Goal: Register for event/course

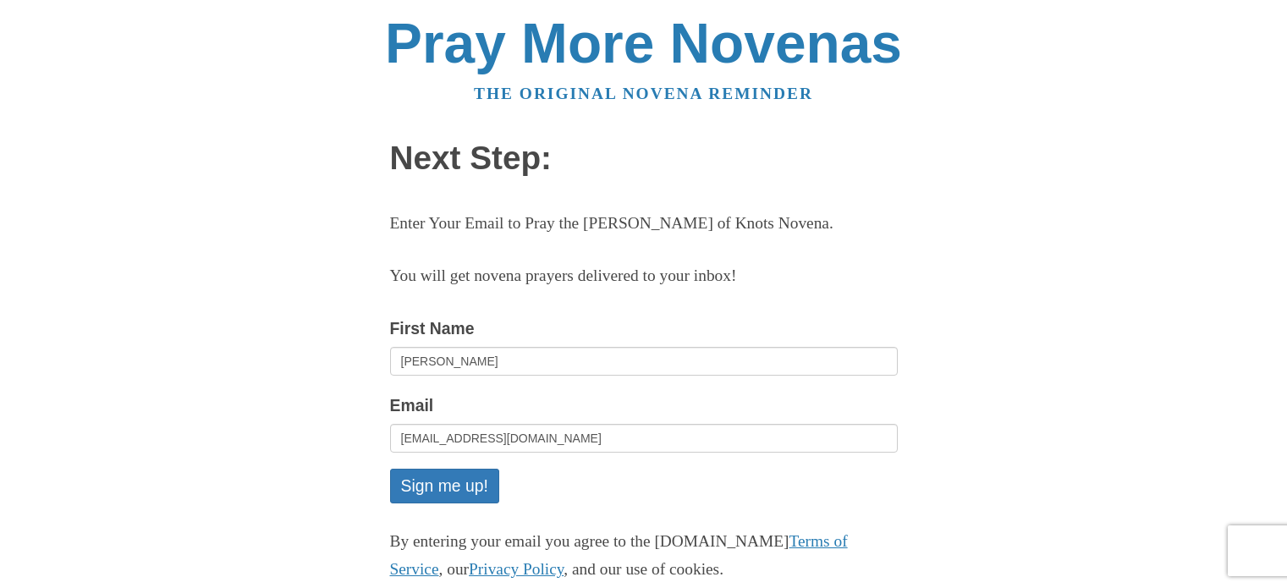
scroll to position [170, 0]
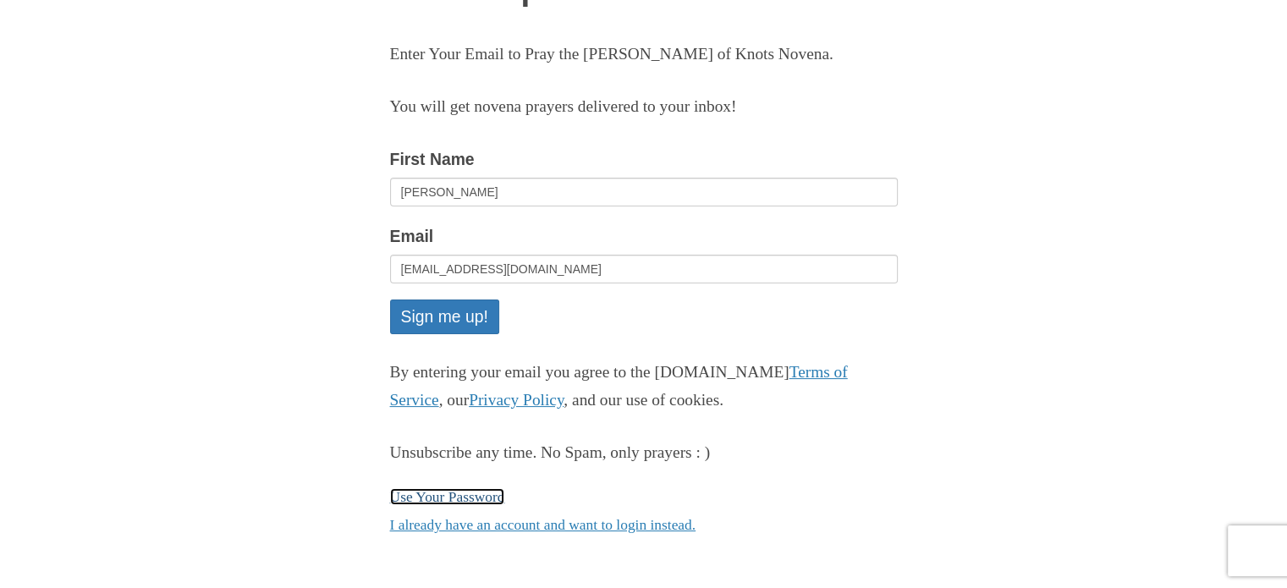
click at [444, 499] on link "Use Your Password" at bounding box center [447, 496] width 115 height 17
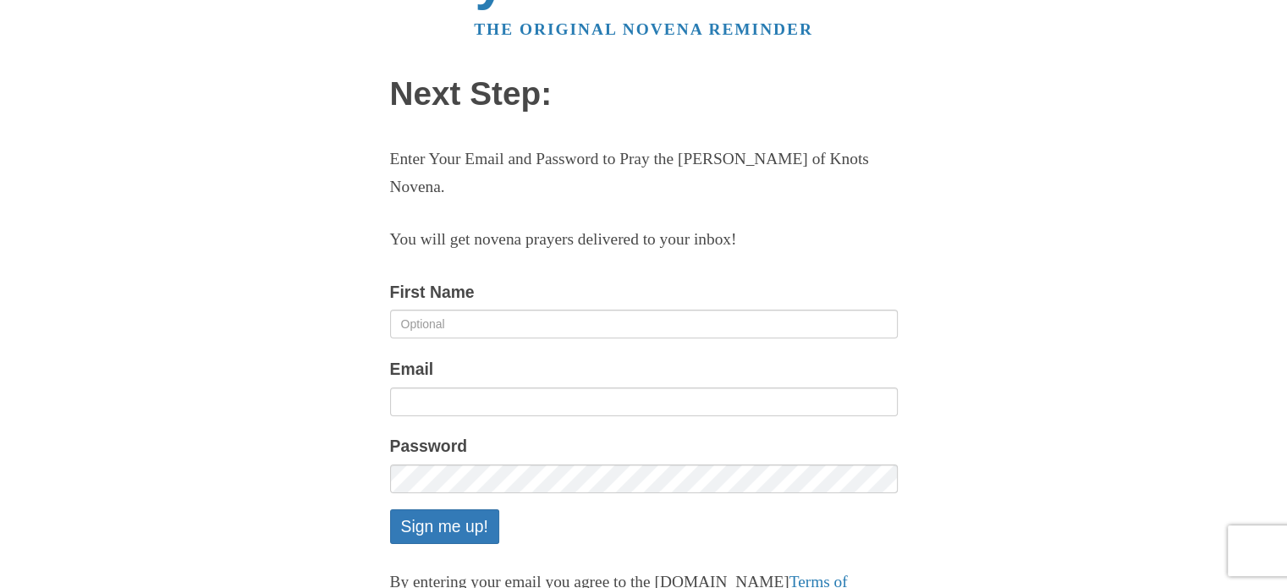
scroll to position [63, 0]
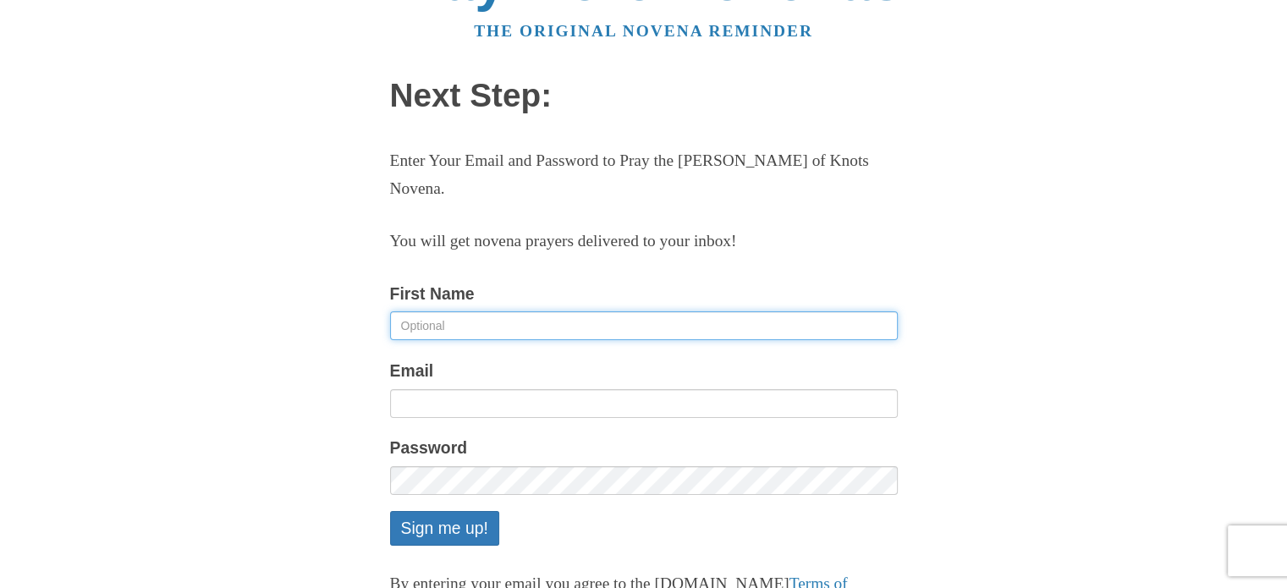
click at [494, 321] on input "First Name" at bounding box center [644, 325] width 508 height 29
type input "Zipporah"
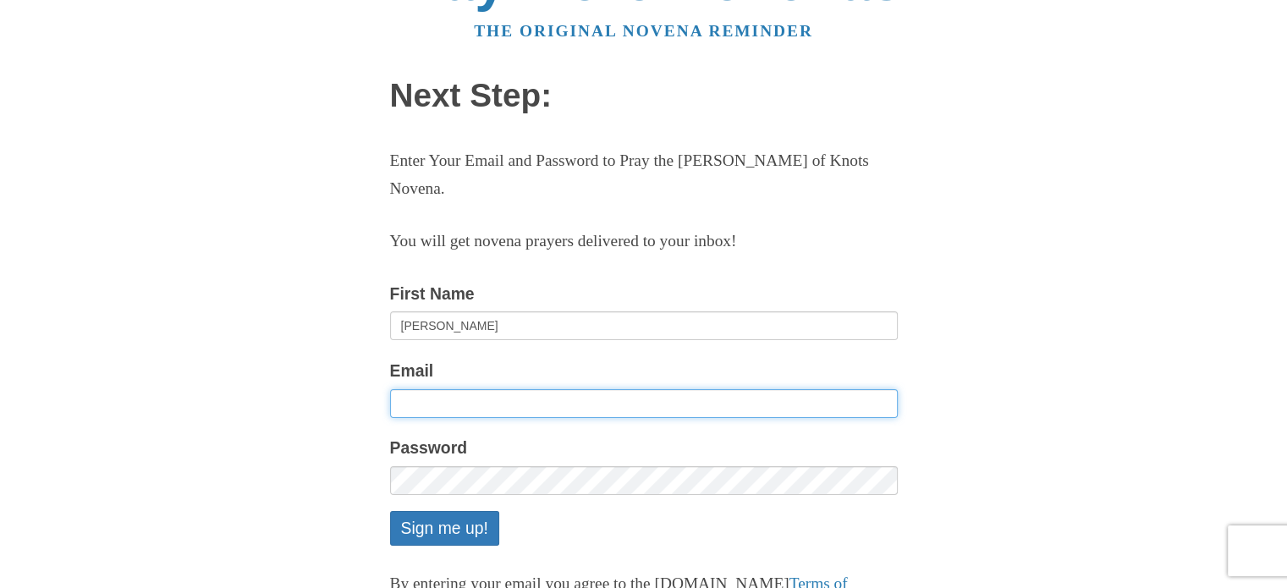
click at [474, 406] on input "Email" at bounding box center [644, 403] width 508 height 29
type input "[EMAIL_ADDRESS][DOMAIN_NAME]"
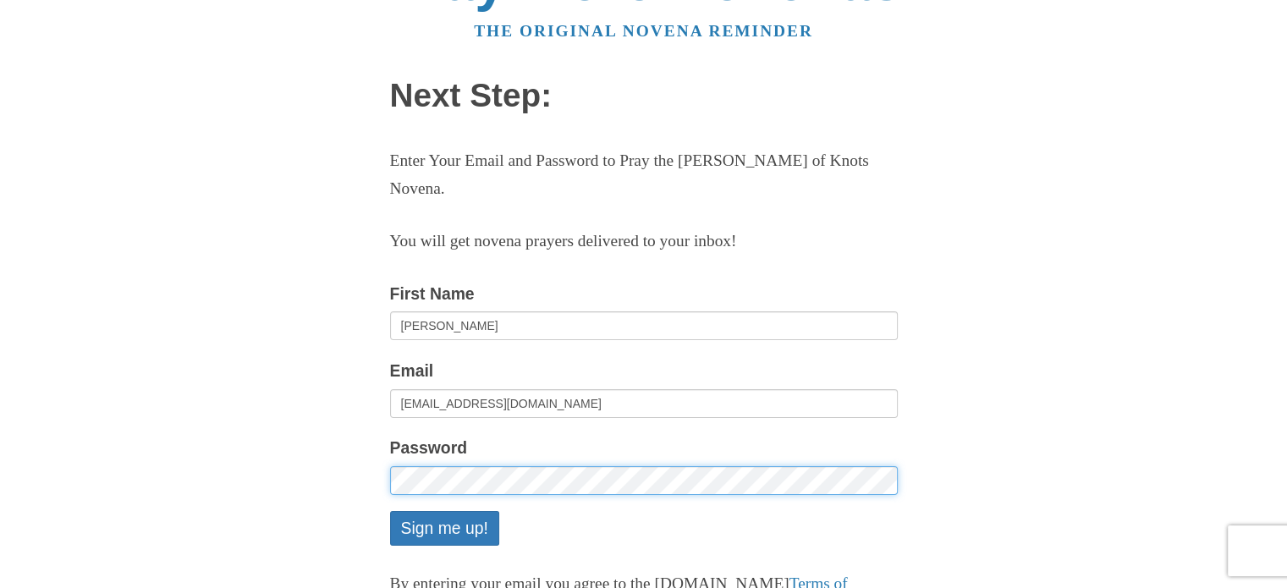
click at [390, 511] on button "Sign me up!" at bounding box center [444, 528] width 109 height 35
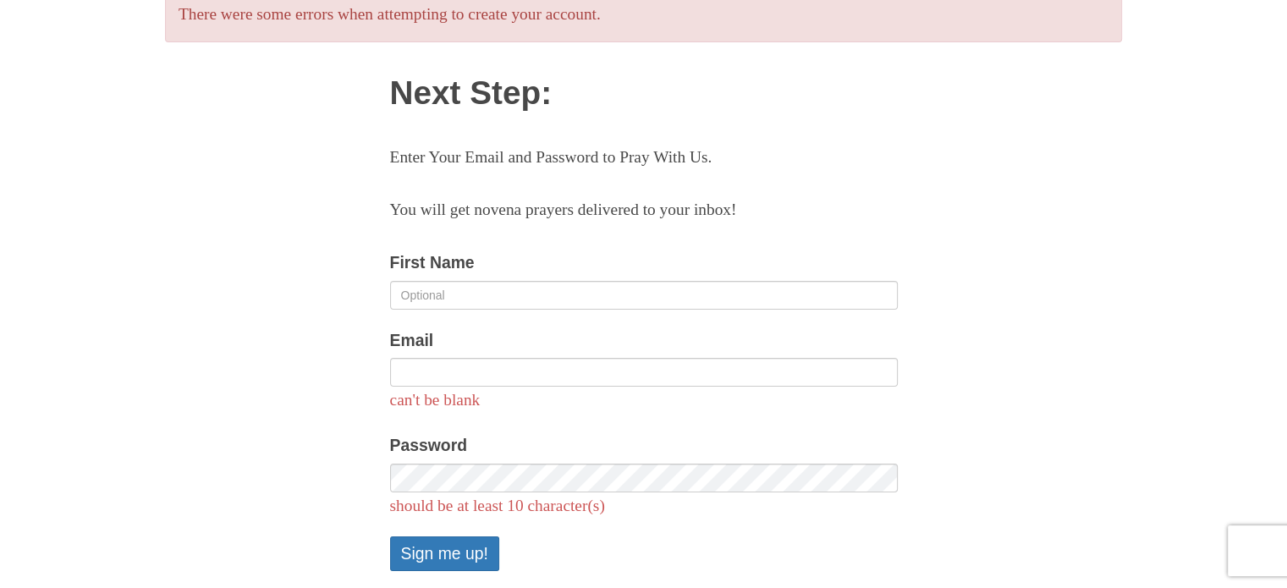
scroll to position [145, 0]
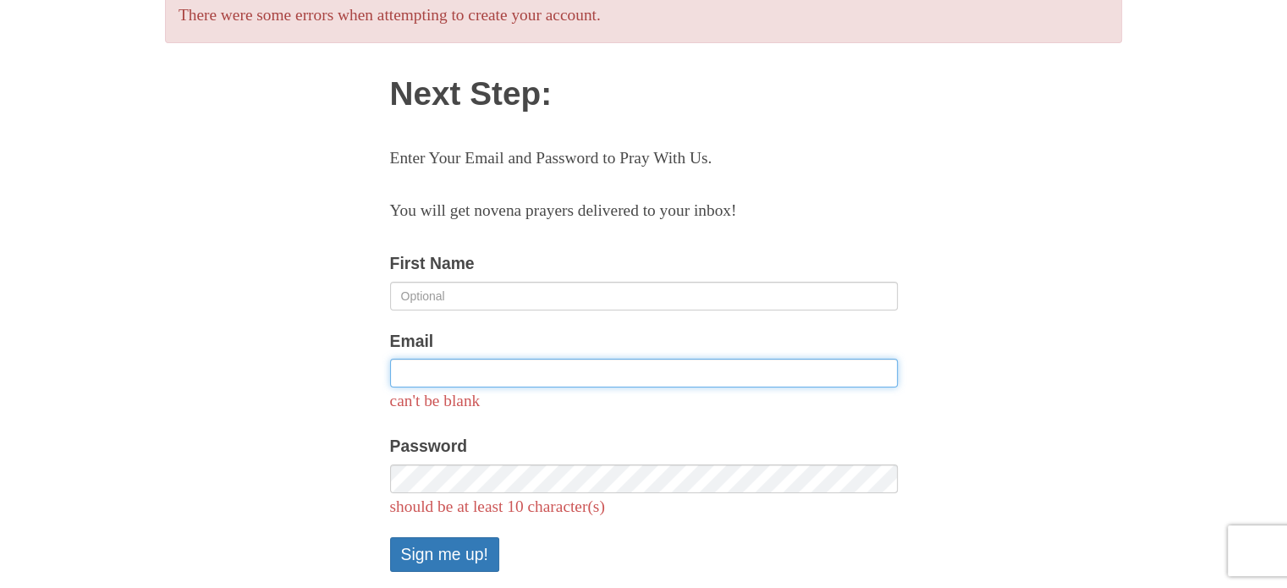
click at [456, 371] on input "Email" at bounding box center [644, 373] width 508 height 29
type input "[EMAIL_ADDRESS][DOMAIN_NAME]"
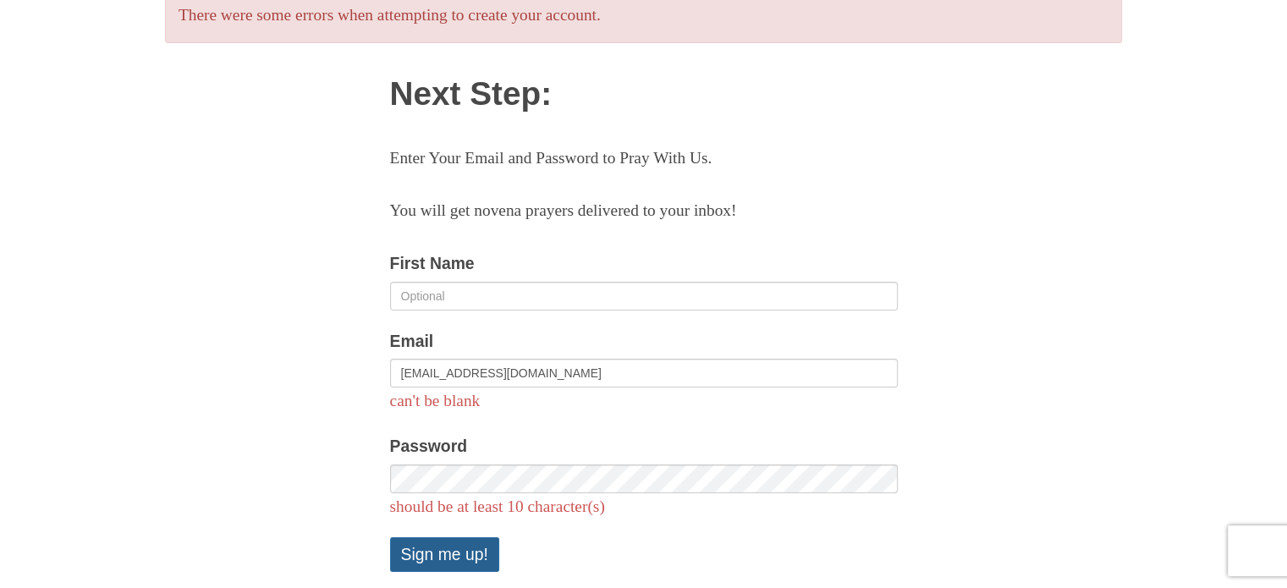
click at [466, 550] on button "Sign me up!" at bounding box center [444, 554] width 109 height 35
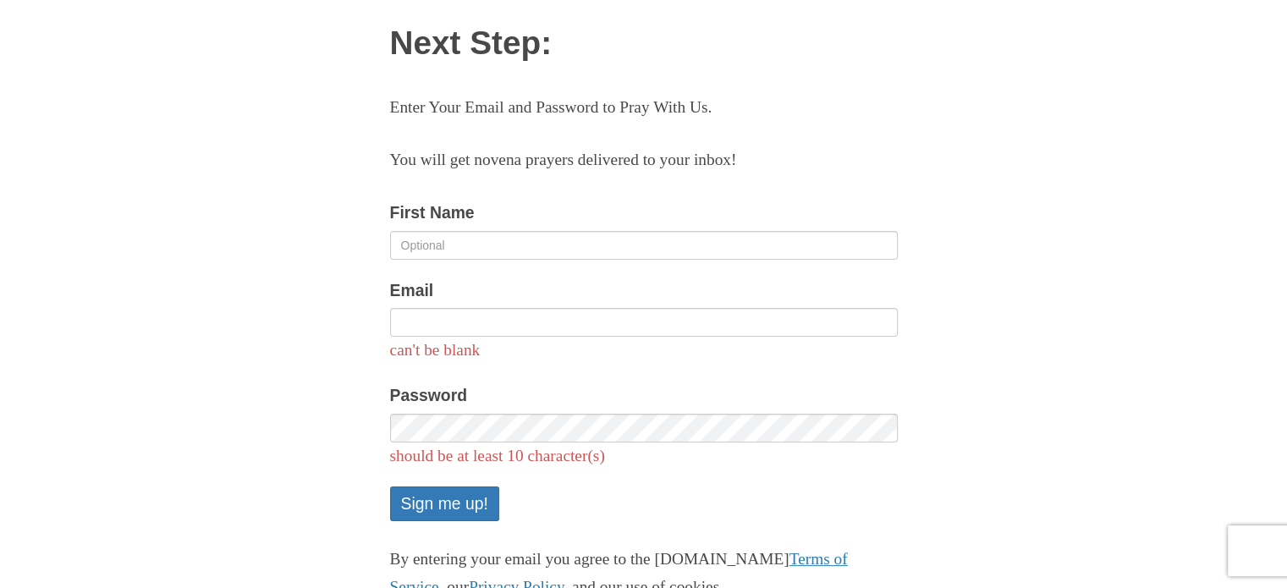
scroll to position [196, 0]
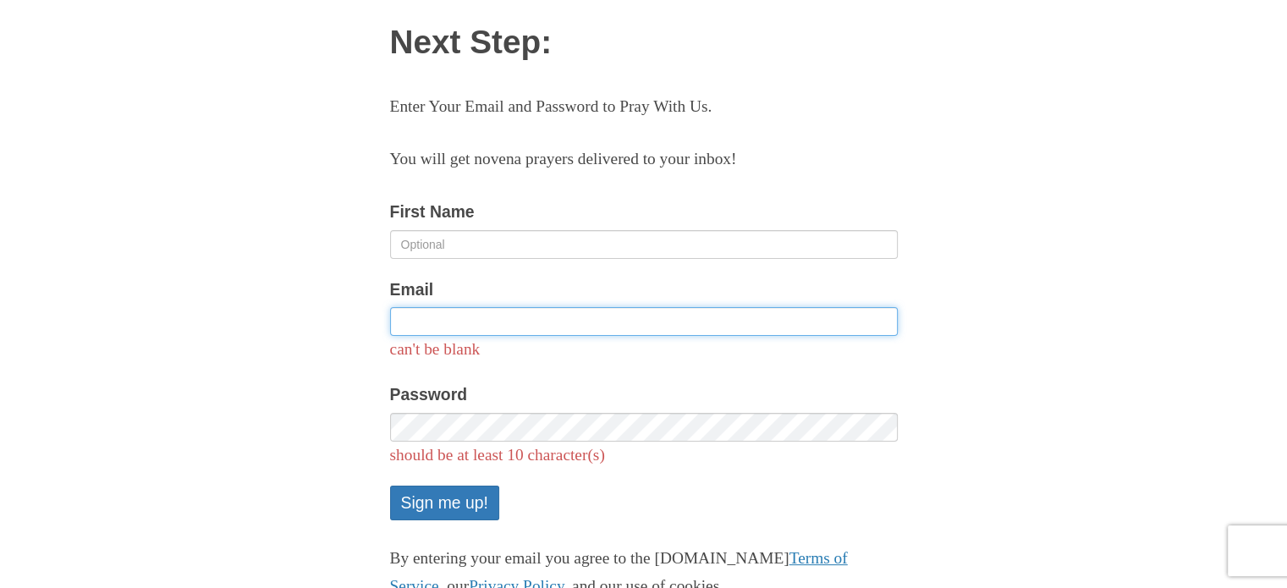
click at [450, 316] on input "Email" at bounding box center [644, 321] width 508 height 29
type input "zipporahmukoya282@gmail.com"
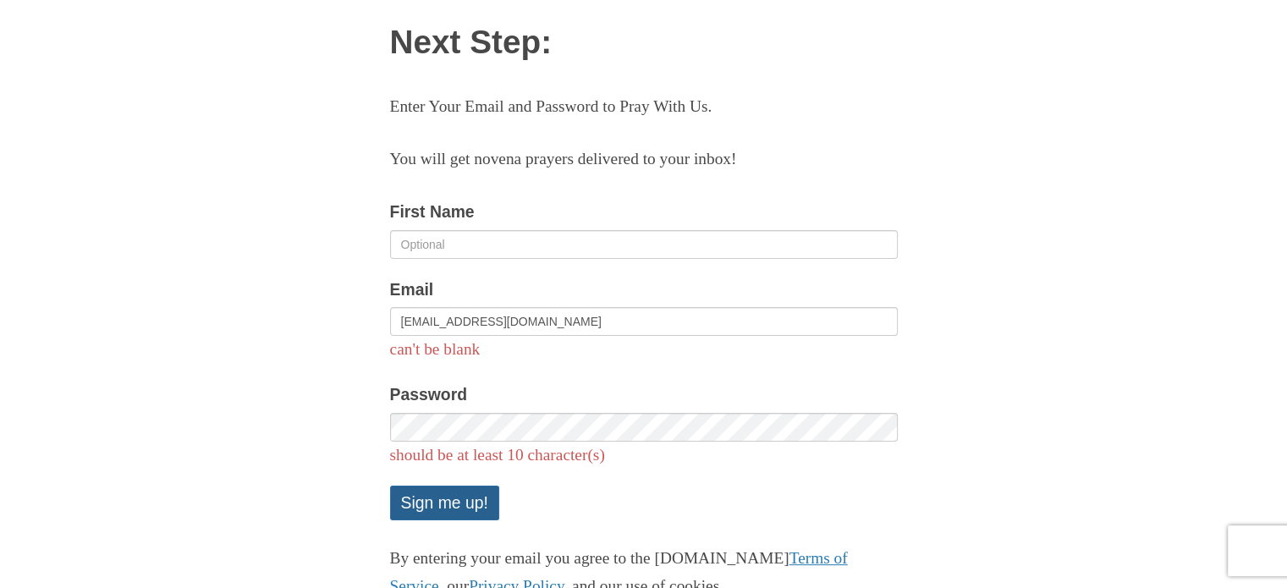
click at [475, 500] on button "Sign me up!" at bounding box center [444, 503] width 109 height 35
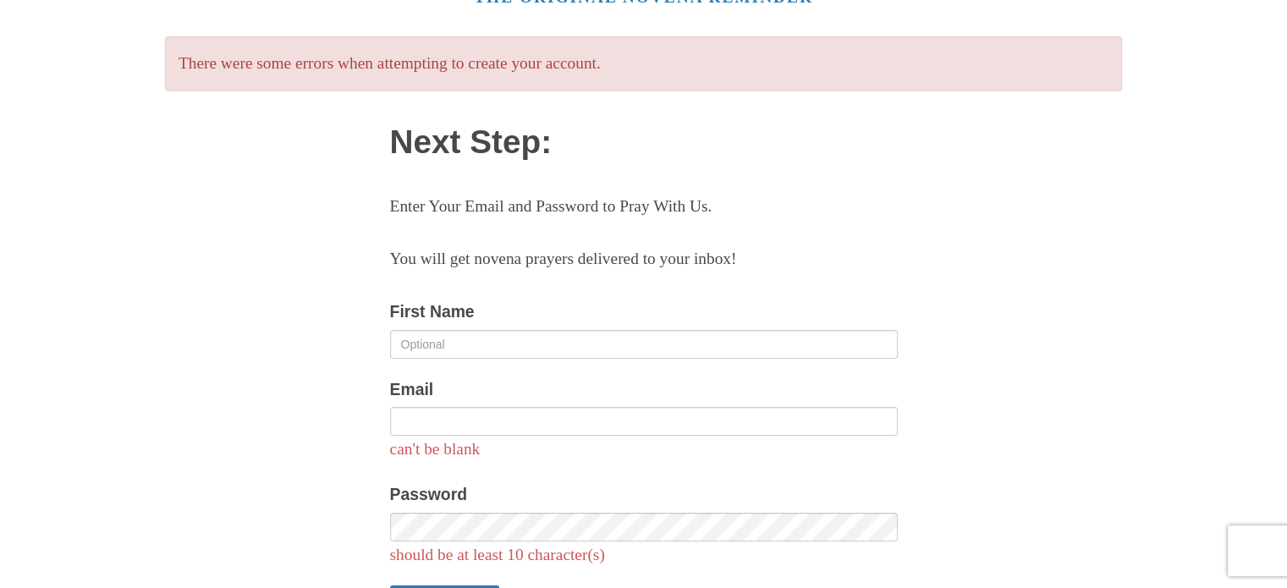
scroll to position [98, 0]
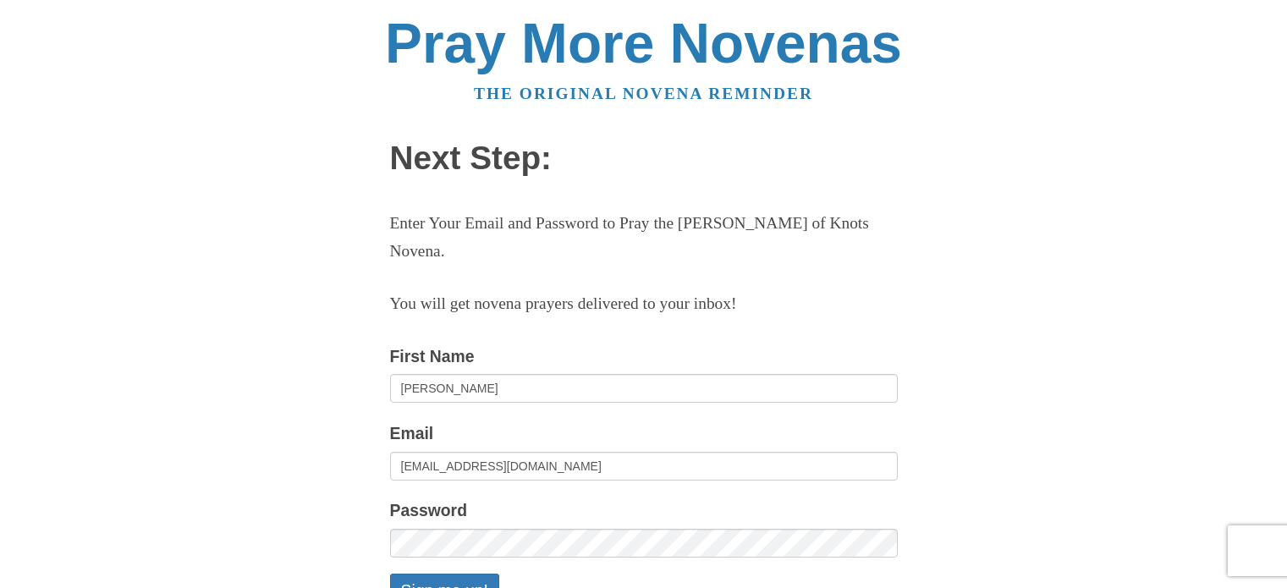
scroll to position [63, 0]
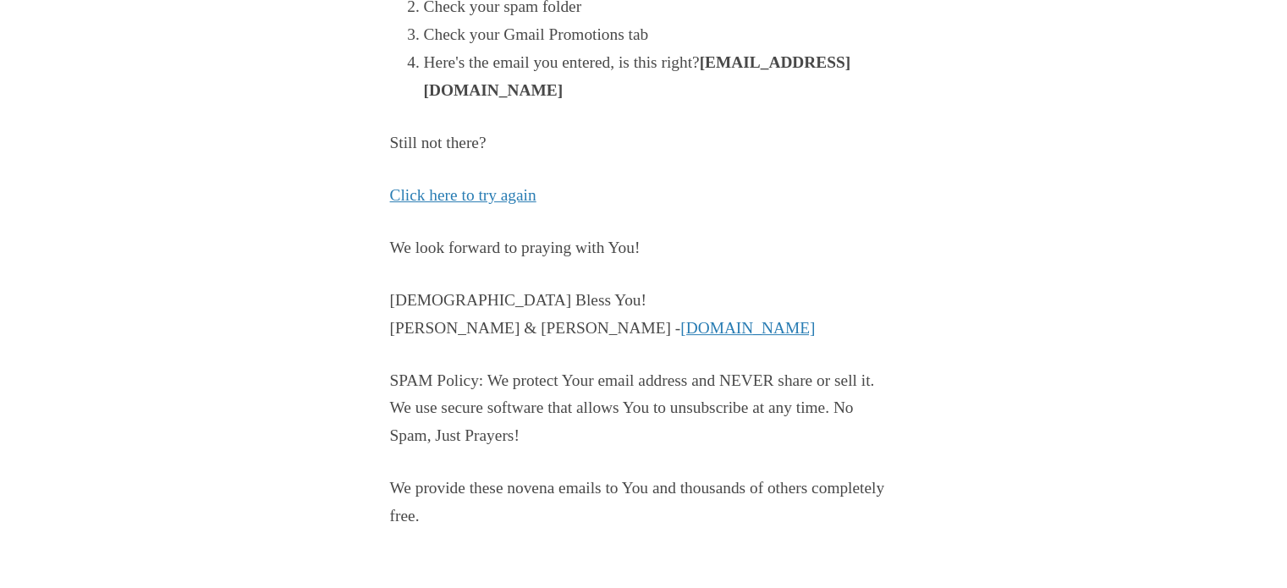
scroll to position [442, 0]
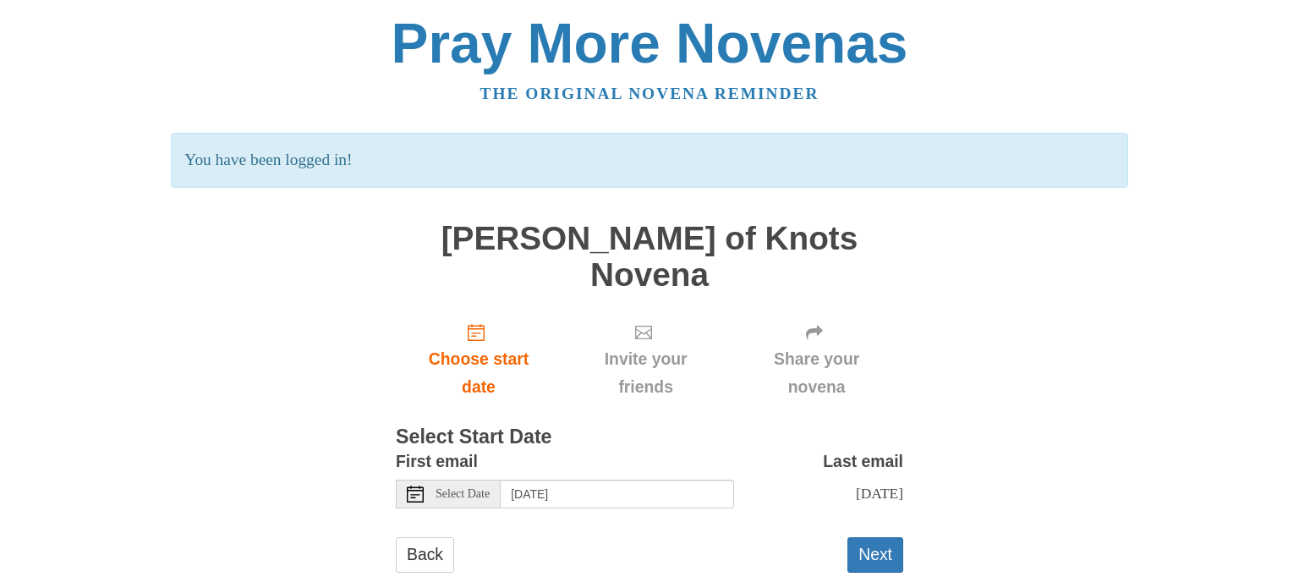
click at [484, 488] on span "Select Date" at bounding box center [463, 494] width 54 height 12
click at [826, 310] on div "Share your novena" at bounding box center [816, 360] width 173 height 101
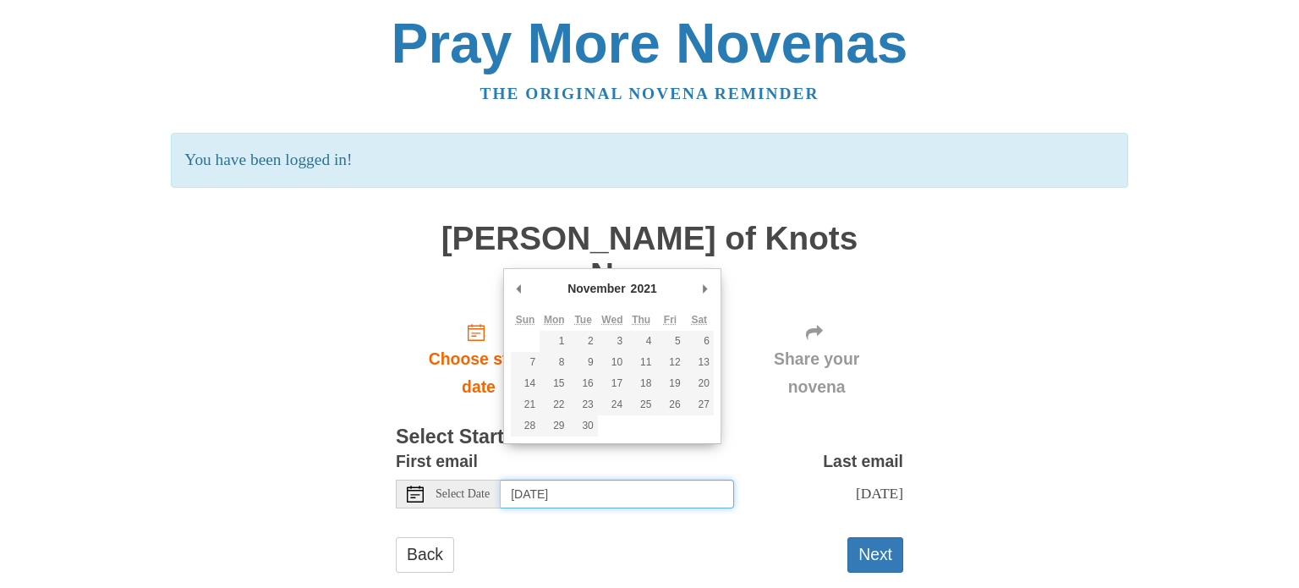
click at [655, 480] on input "Wednesday, October 1st" at bounding box center [617, 494] width 233 height 29
type input "august 19 2089"
click at [865, 537] on button "Next" at bounding box center [876, 554] width 56 height 35
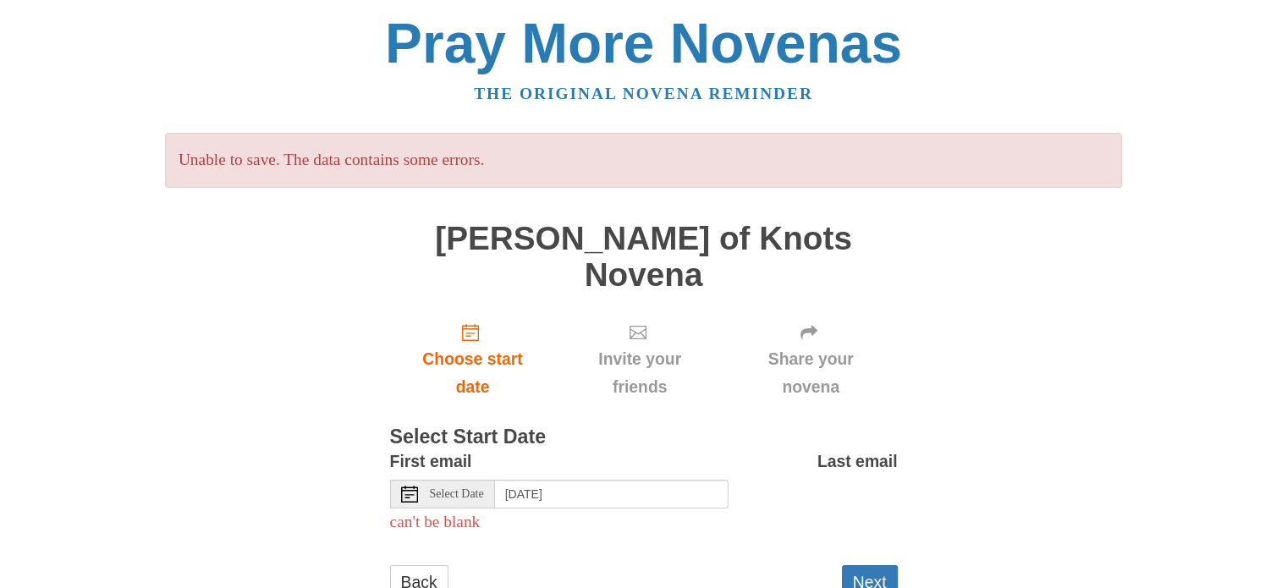
click at [460, 488] on span "Select Date" at bounding box center [457, 494] width 54 height 12
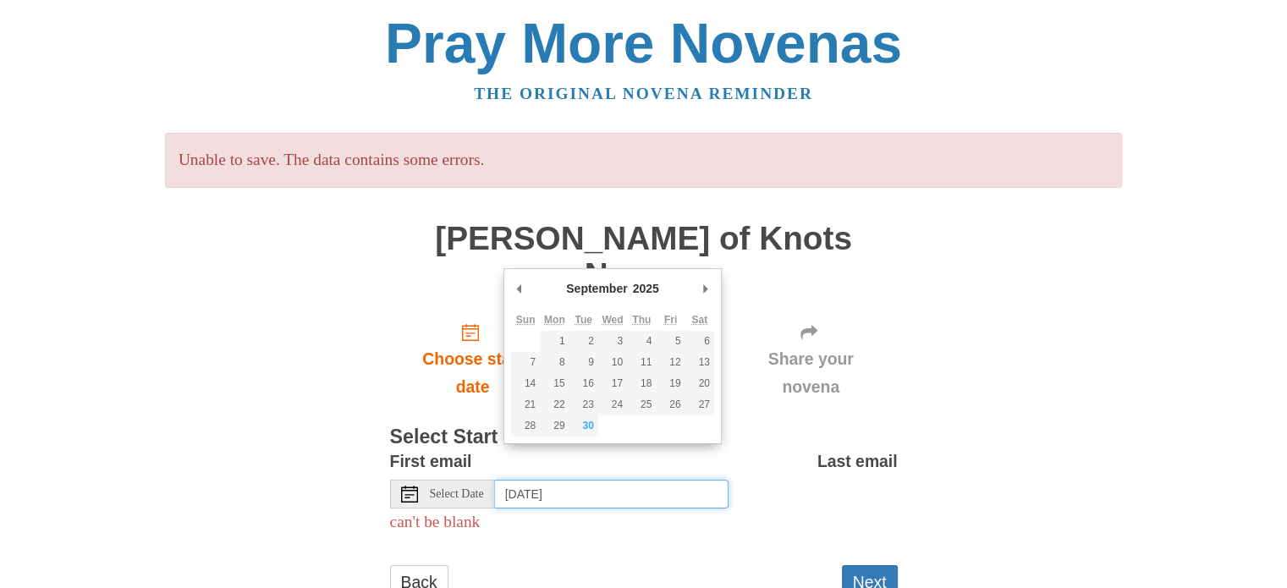
click at [507, 285] on div "September January February March April May June July August September October N…" at bounding box center [612, 356] width 218 height 176
drag, startPoint x: 507, startPoint y: 285, endPoint x: 521, endPoint y: 287, distance: 14.5
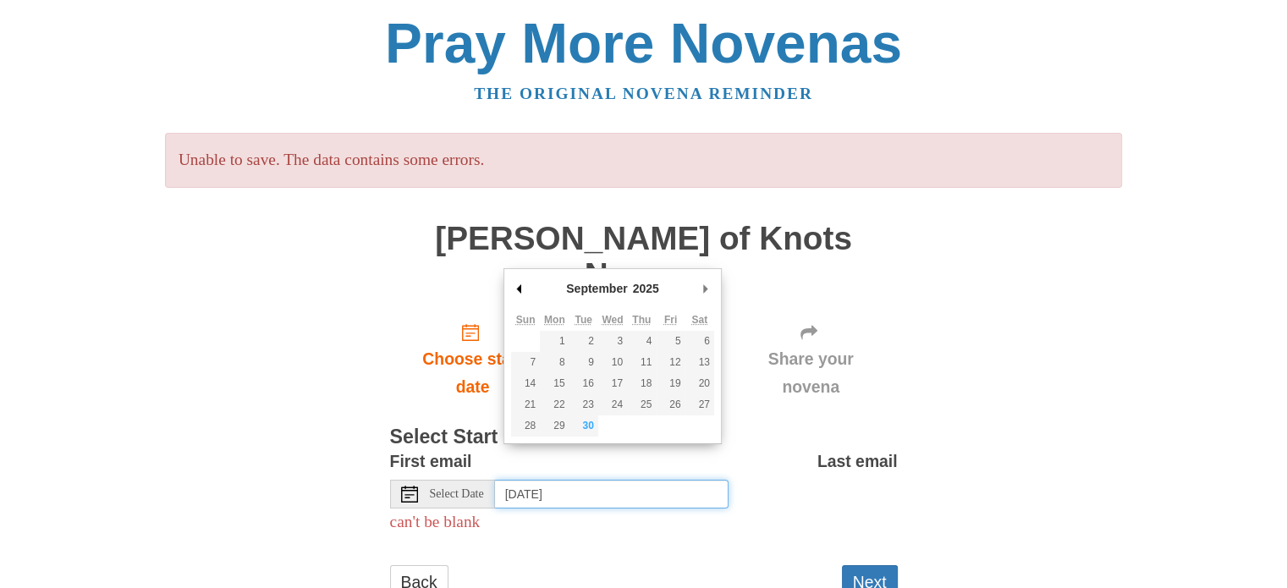
click at [521, 287] on div "September January February March April May June July August September October N…" at bounding box center [612, 356] width 218 height 176
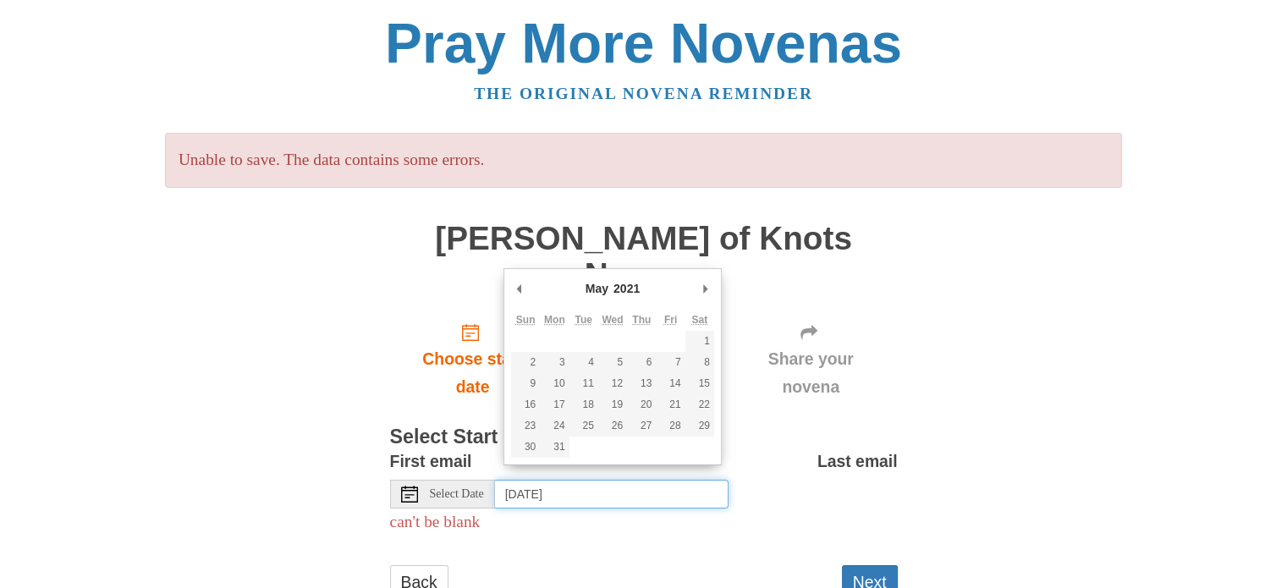
drag, startPoint x: 521, startPoint y: 287, endPoint x: 458, endPoint y: 229, distance: 85.6
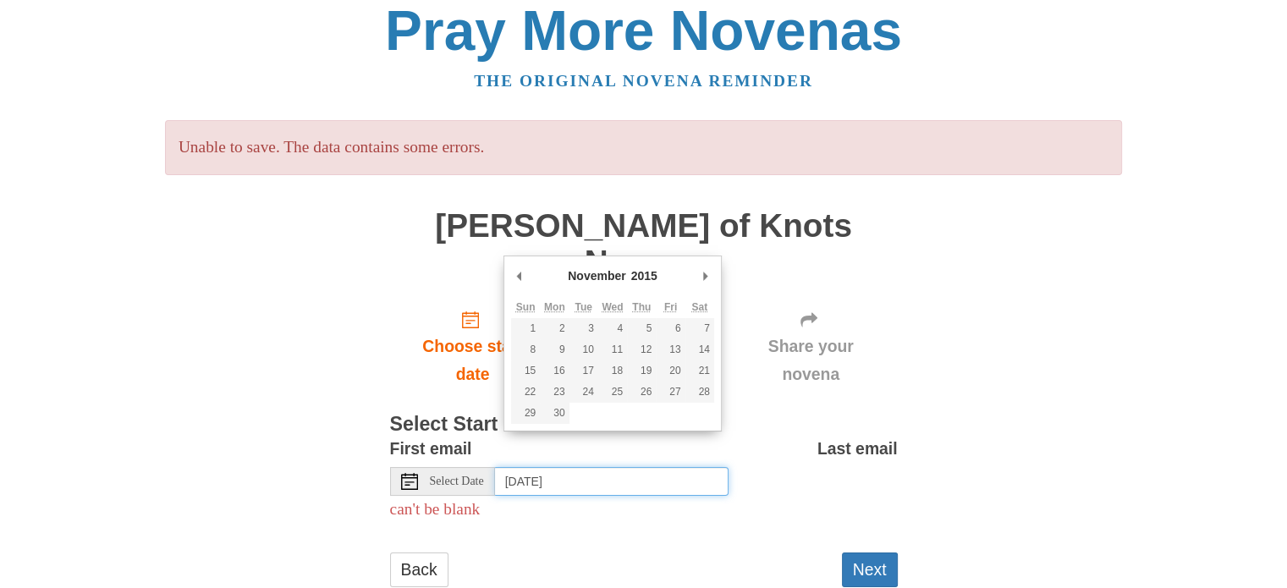
click at [616, 467] on input "august 19 2089" at bounding box center [611, 481] width 233 height 29
click at [882, 552] on button "Next" at bounding box center [870, 569] width 56 height 35
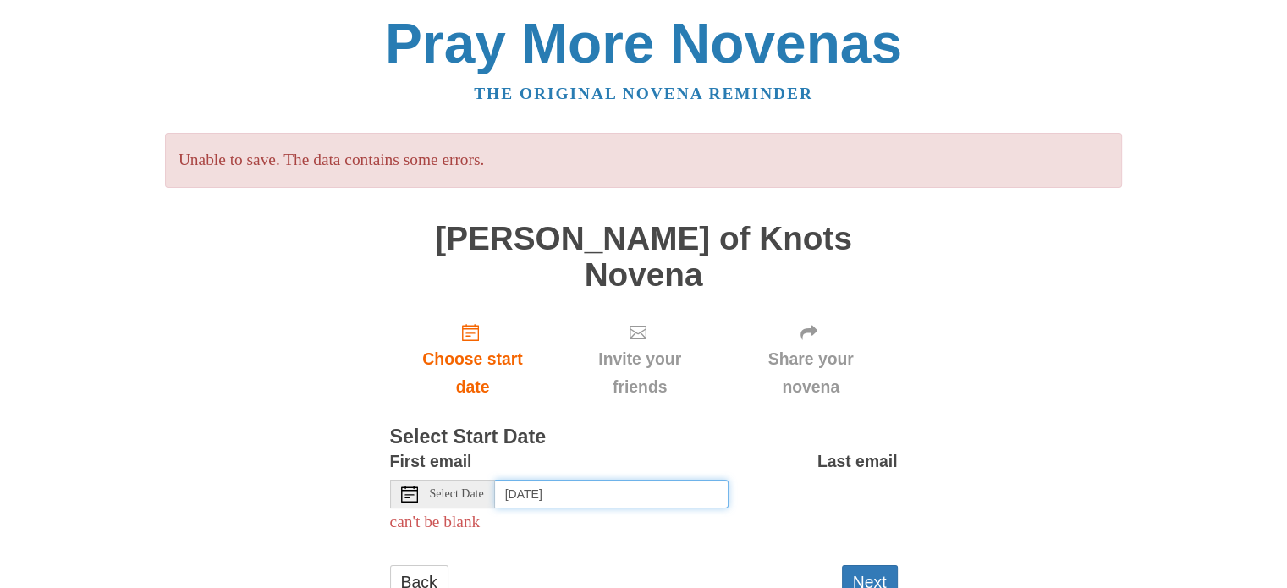
click at [616, 480] on input "[DATE]" at bounding box center [611, 494] width 233 height 29
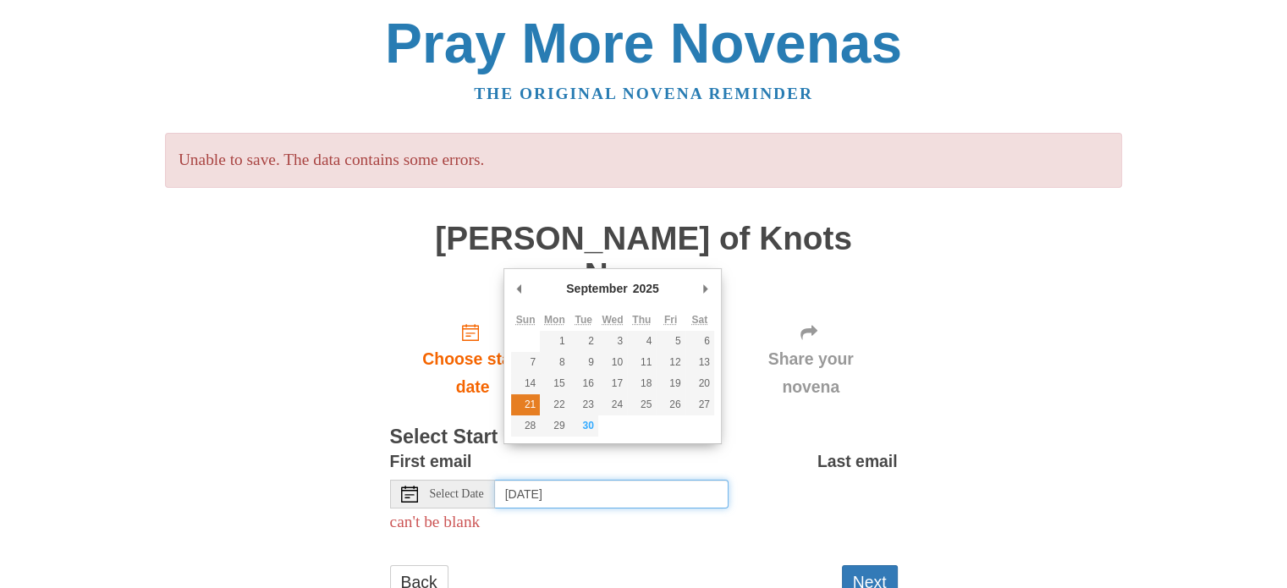
type input "[DATE]"
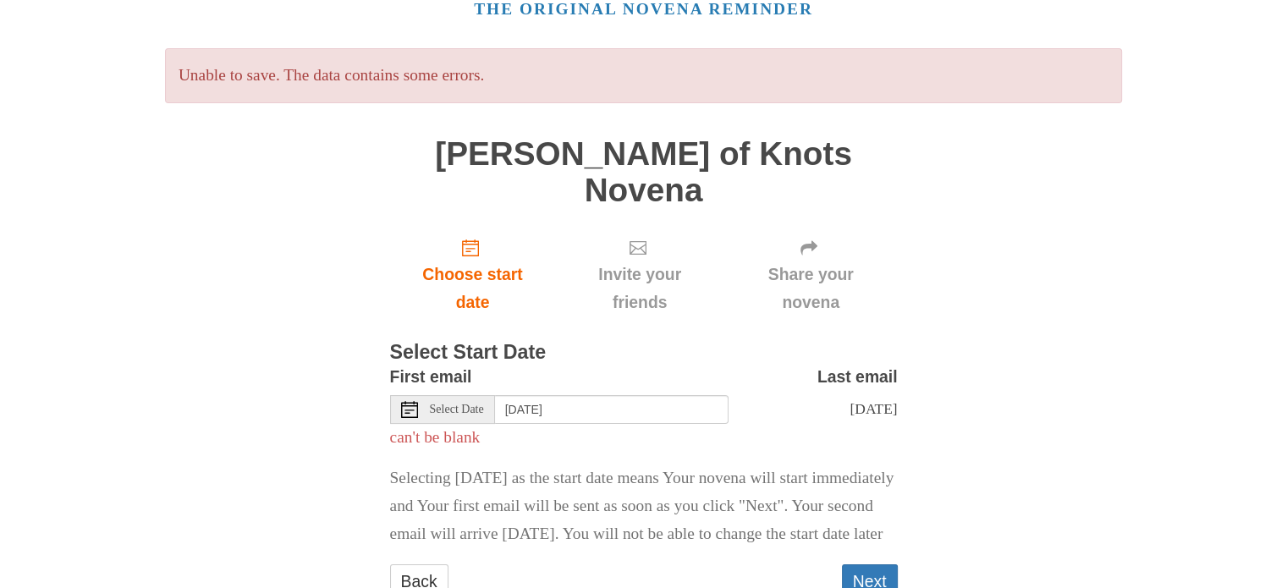
scroll to position [88, 0]
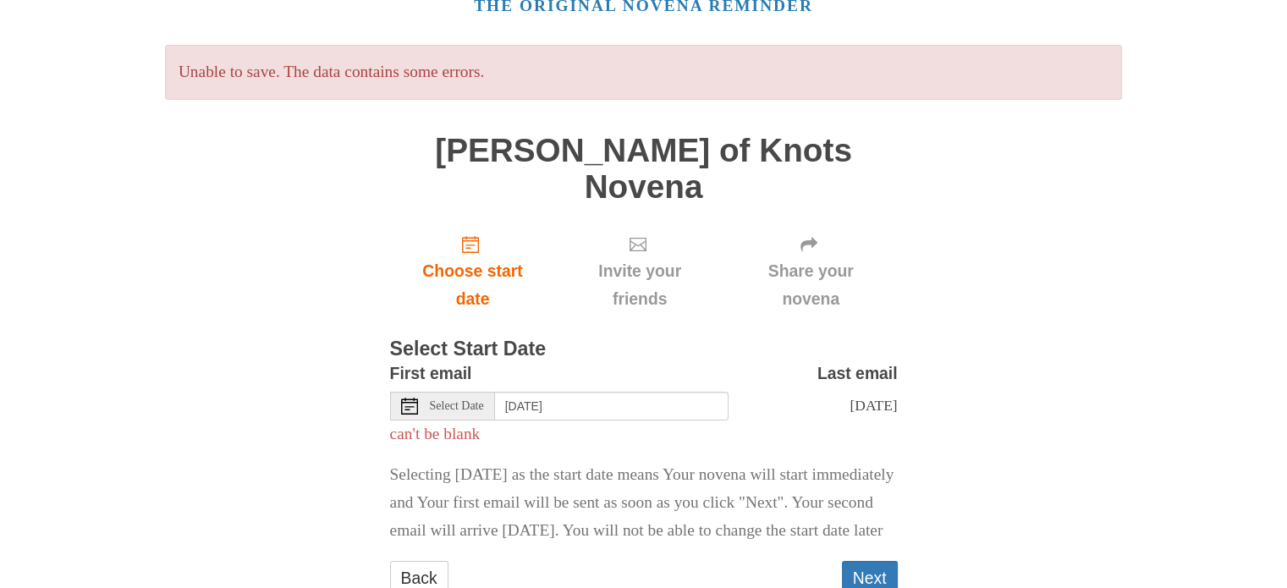
click at [880, 468] on p "Selecting [DATE] as the start date means Your novena will start immediately and…" at bounding box center [644, 503] width 508 height 84
click at [930, 407] on div "Pray More Novenas The original novena reminder Unable to save. The data contain…" at bounding box center [644, 278] width 990 height 733
click at [870, 565] on button "Next" at bounding box center [870, 578] width 56 height 35
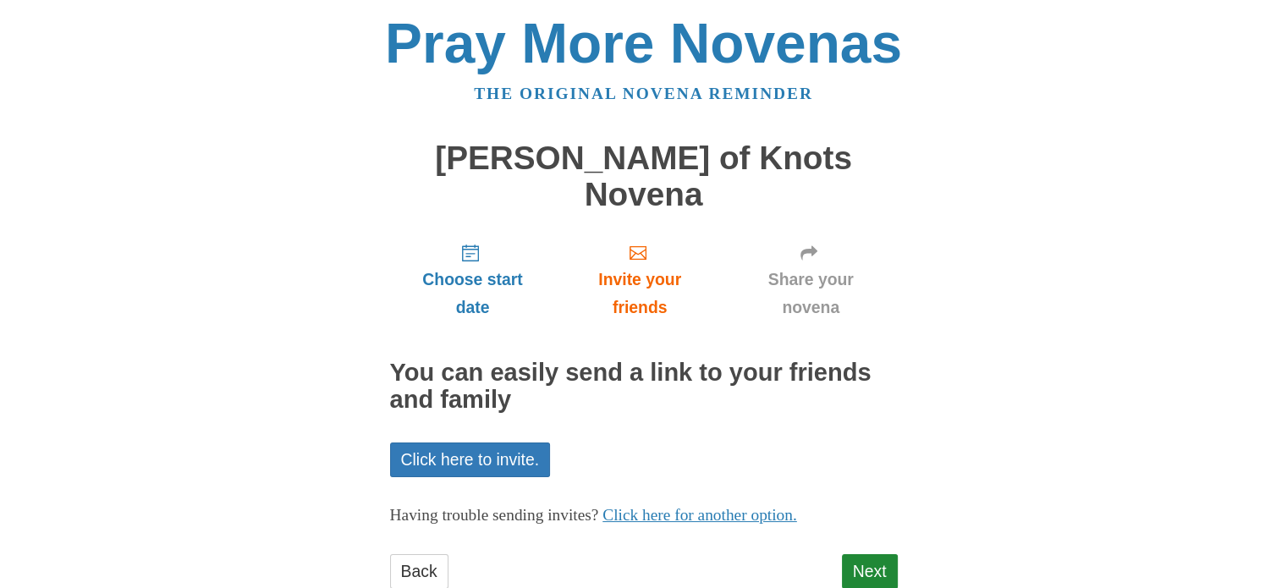
scroll to position [14, 0]
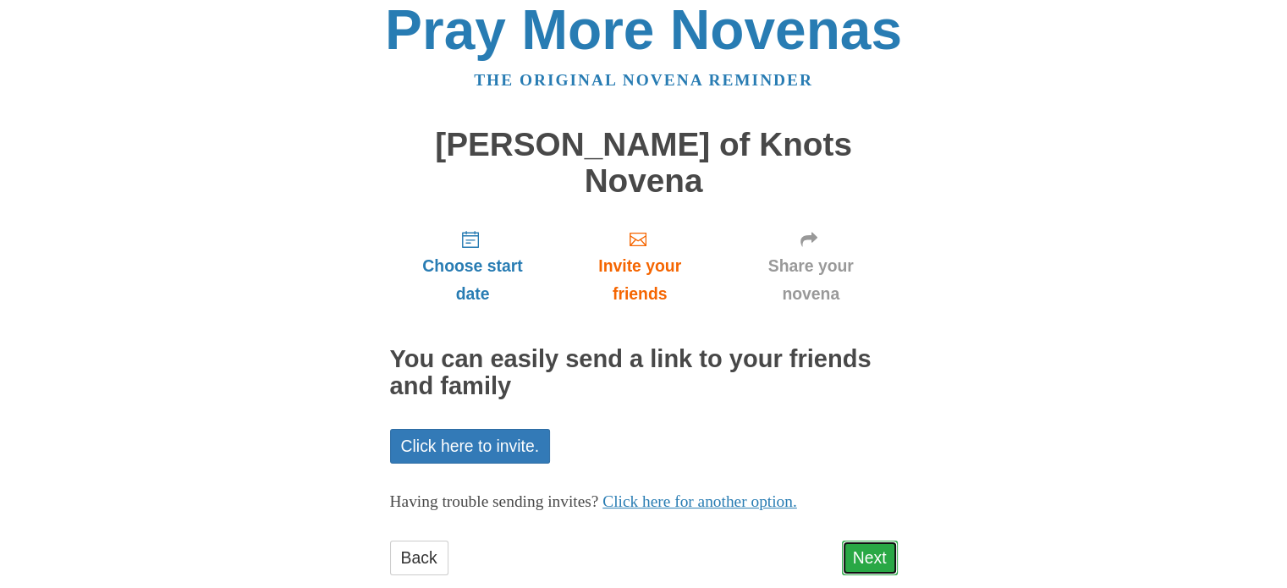
click at [875, 540] on link "Next" at bounding box center [870, 557] width 56 height 35
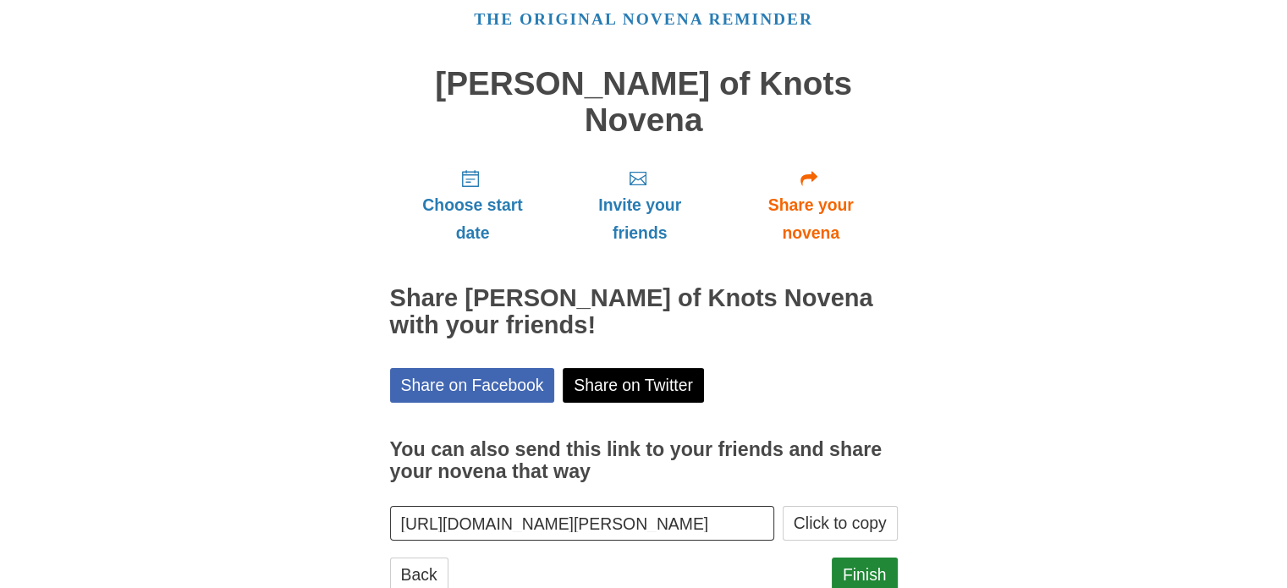
scroll to position [91, 0]
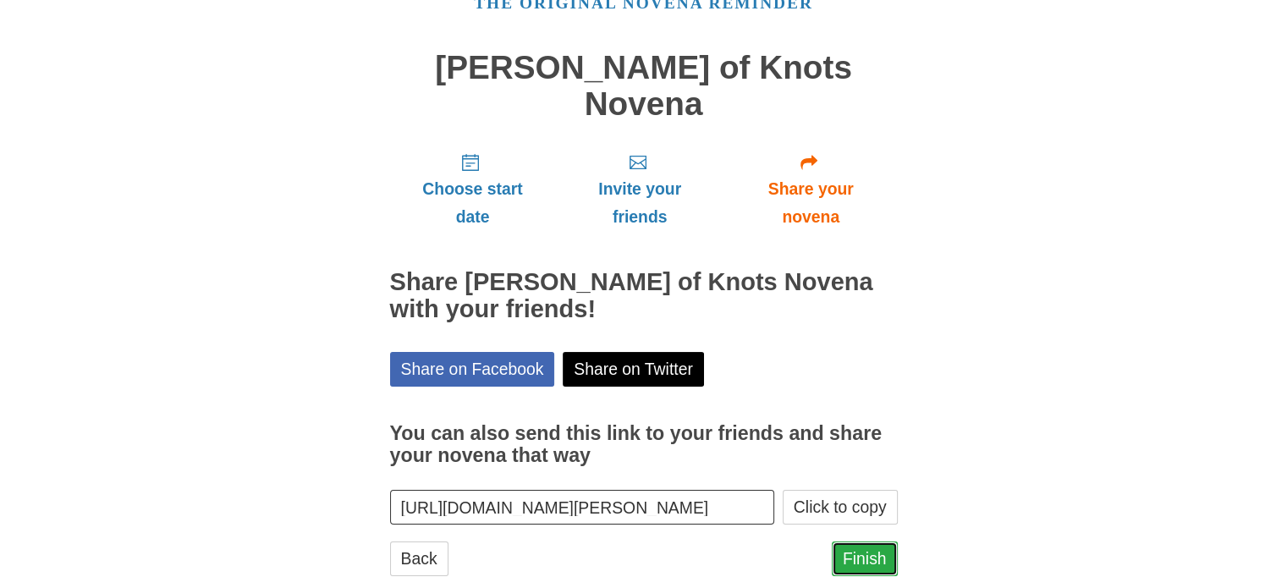
click at [868, 541] on link "Finish" at bounding box center [864, 558] width 66 height 35
